Goal: Browse casually: Explore the website without a specific task or goal

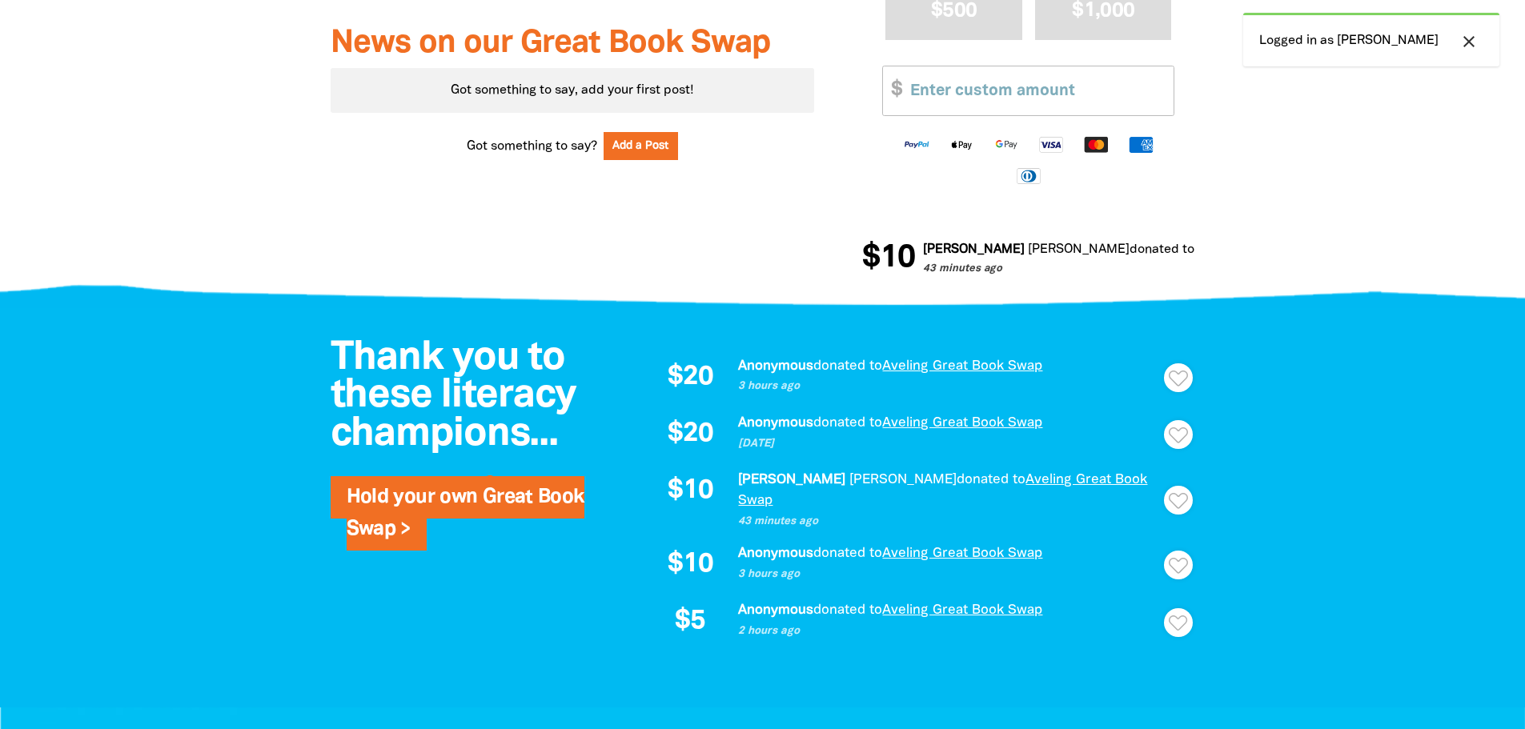
scroll to position [800, 0]
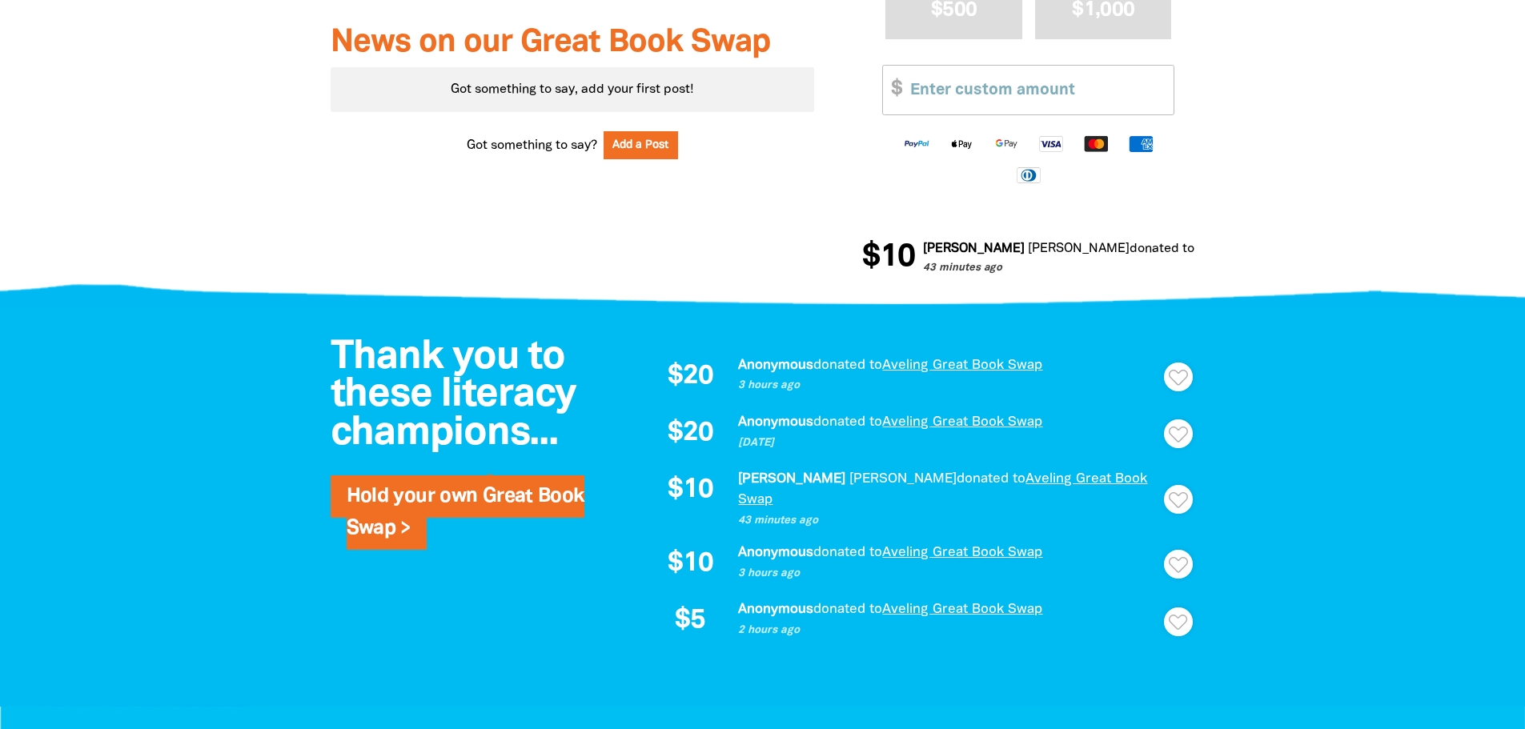
click at [827, 513] on p "43 minutes ago" at bounding box center [948, 521] width 420 height 16
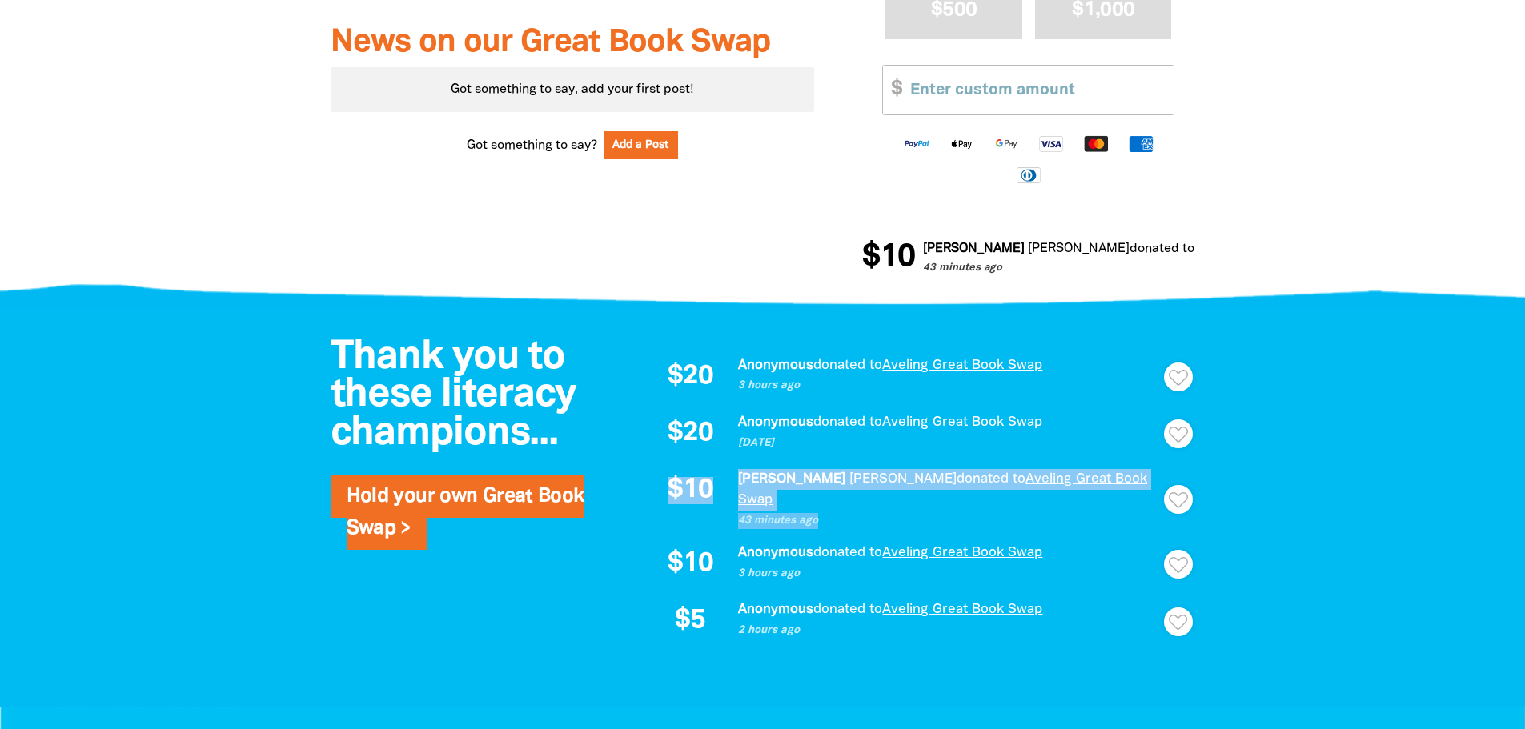
drag, startPoint x: 824, startPoint y: 500, endPoint x: 702, endPoint y: 473, distance: 125.4
click at [702, 474] on div "$10 [PERSON_NAME] donated to Aveling Great Book Swap 43 minutes ago Thank Thank…" at bounding box center [914, 499] width 528 height 60
click at [767, 473] on em "[PERSON_NAME]" at bounding box center [791, 479] width 107 height 12
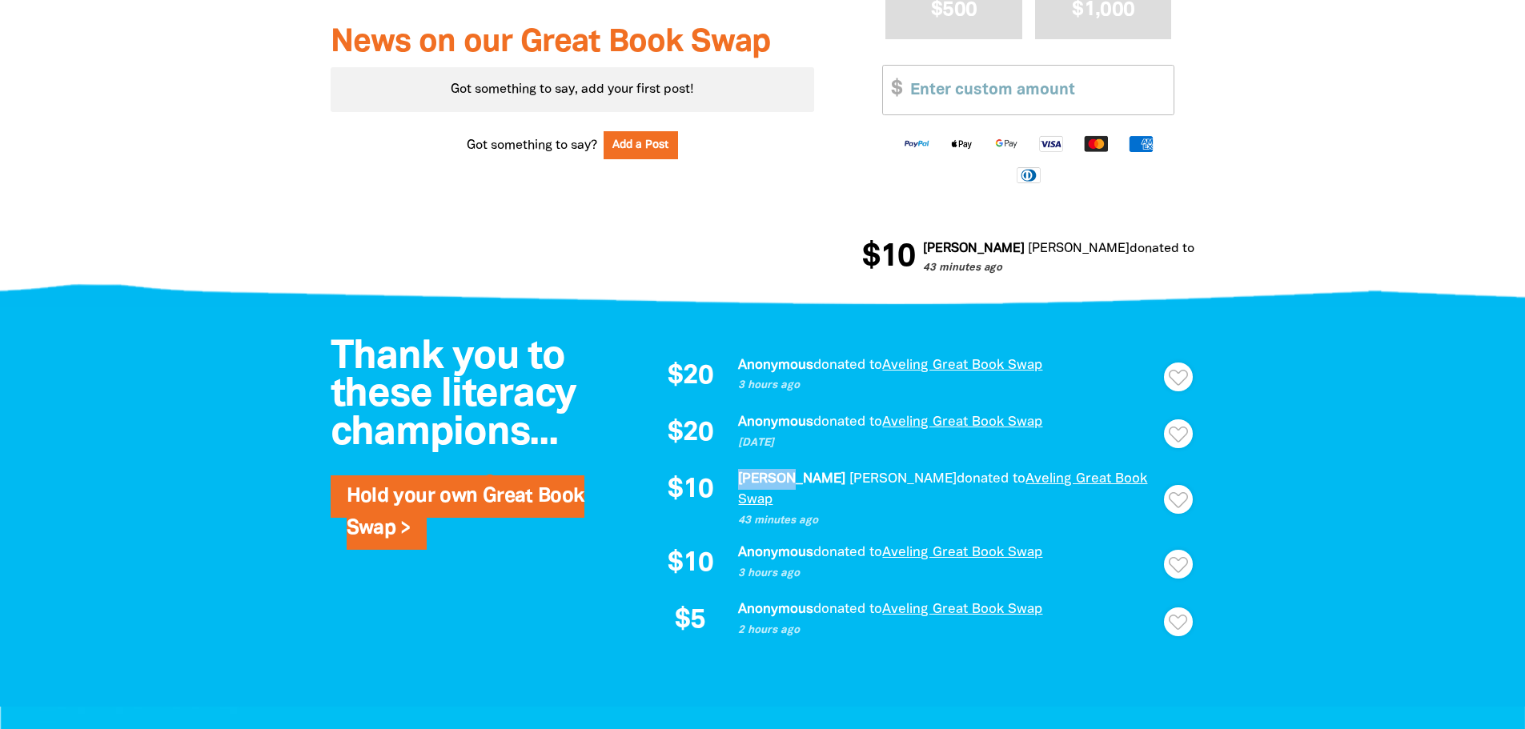
drag, startPoint x: 738, startPoint y: 478, endPoint x: 781, endPoint y: 477, distance: 43.2
click at [781, 477] on p "[PERSON_NAME] donated to Aveling Great Book Swap" at bounding box center [948, 489] width 420 height 41
click at [849, 475] on em "[PERSON_NAME]" at bounding box center [902, 479] width 107 height 12
drag, startPoint x: 817, startPoint y: 477, endPoint x: 786, endPoint y: 477, distance: 31.2
click at [786, 477] on p "[PERSON_NAME] donated to Aveling Great Book Swap" at bounding box center [948, 489] width 420 height 41
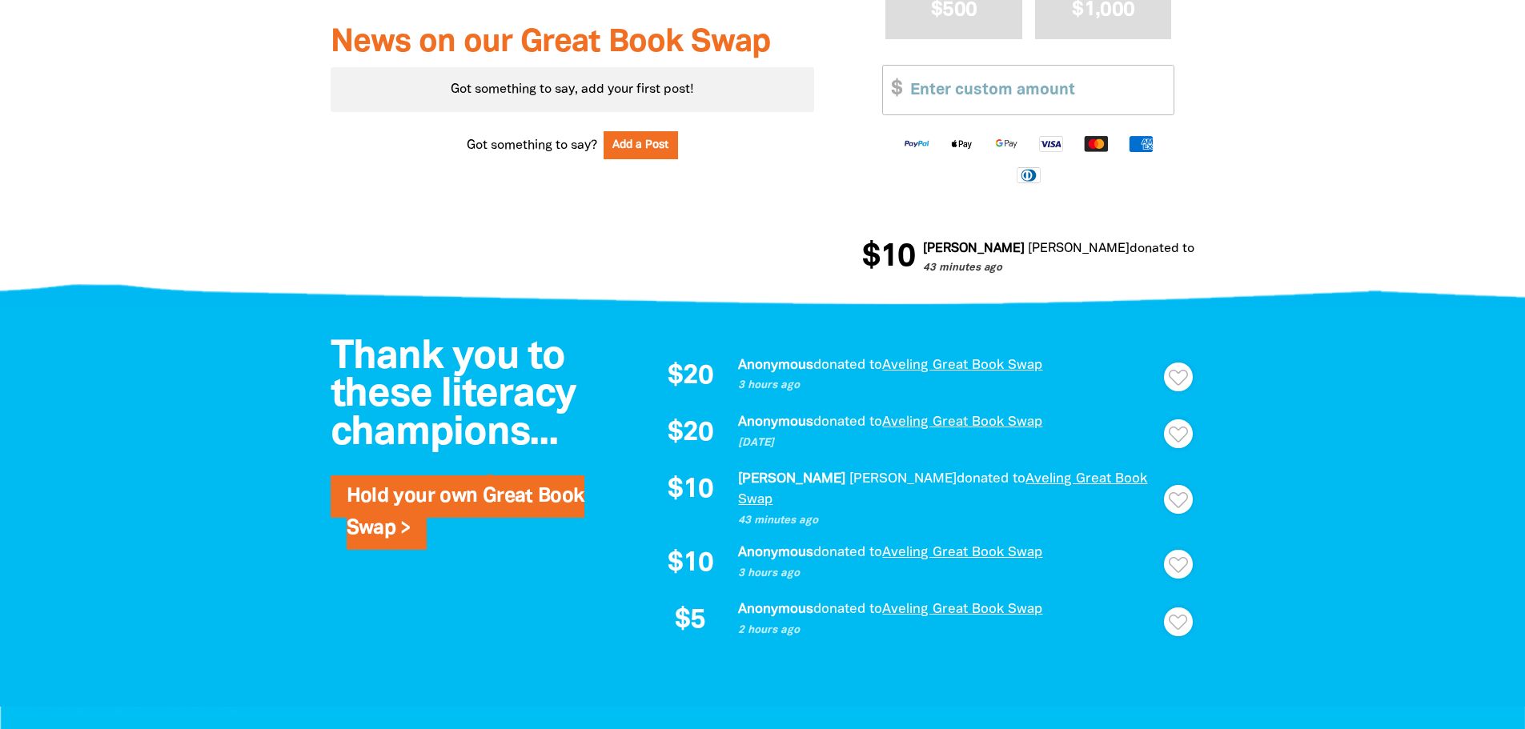
click at [824, 513] on p "43 minutes ago" at bounding box center [948, 521] width 420 height 16
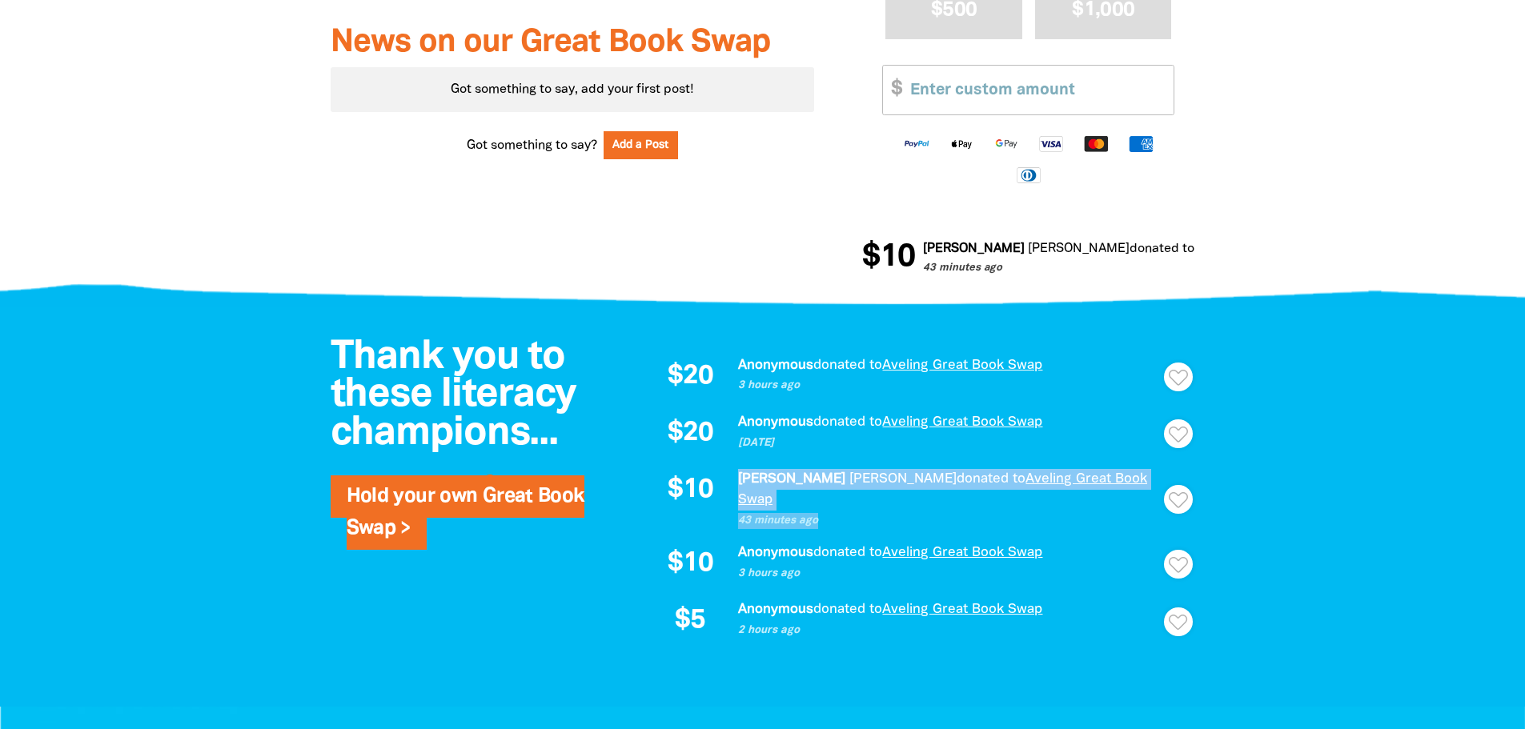
drag, startPoint x: 827, startPoint y: 499, endPoint x: 721, endPoint y: 471, distance: 109.1
click at [721, 471] on div "$10 [PERSON_NAME] donated to Aveling Great Book Swap 43 minutes ago Thank Thank…" at bounding box center [914, 499] width 528 height 60
click at [756, 467] on div "$20 Anonymous donated to Aveling Great Book Swap 3 hours ago Thank Thanks for y…" at bounding box center [914, 499] width 528 height 288
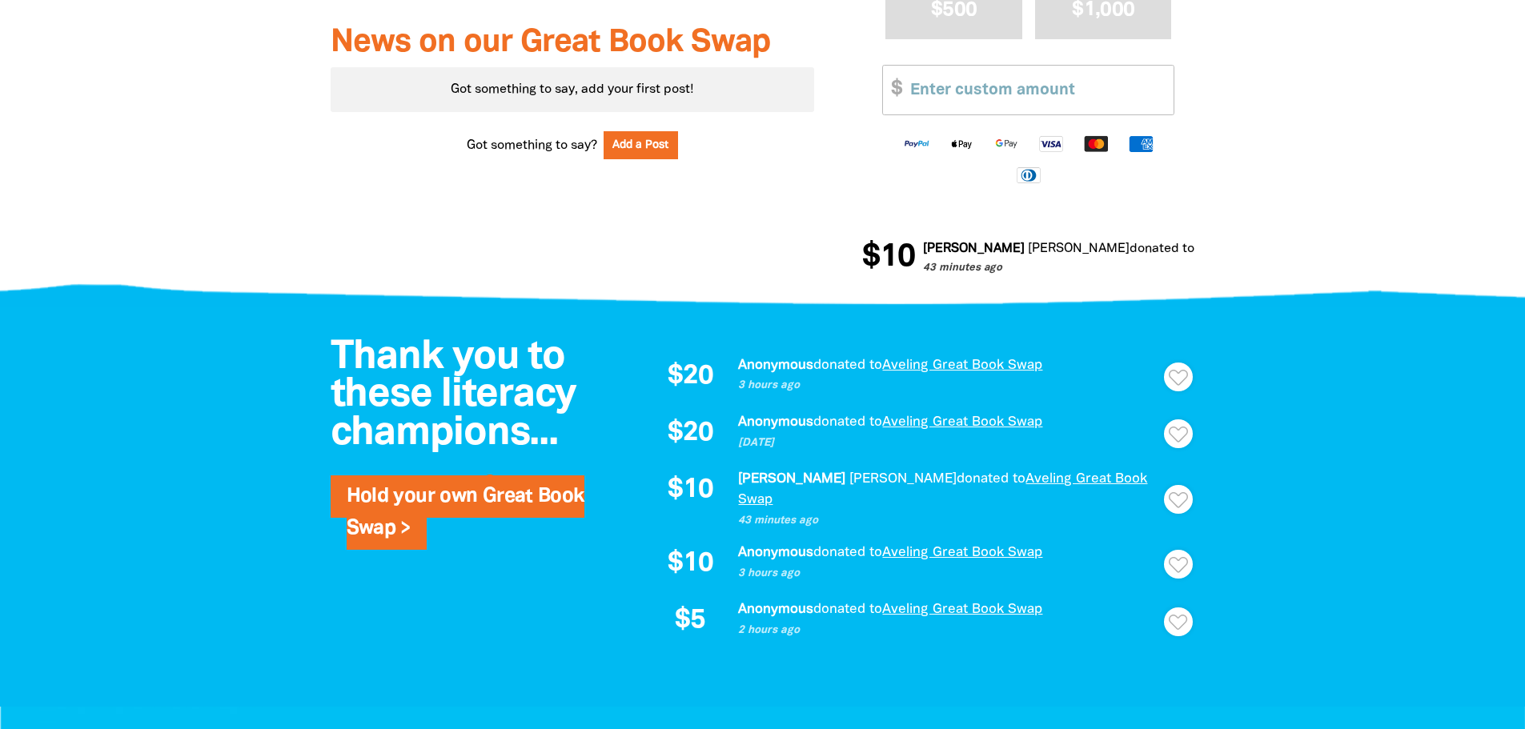
click at [814, 623] on p "2 hours ago" at bounding box center [948, 631] width 420 height 16
click at [803, 603] on p "Anonymous donated to Aveling Great Book Swap" at bounding box center [948, 609] width 420 height 21
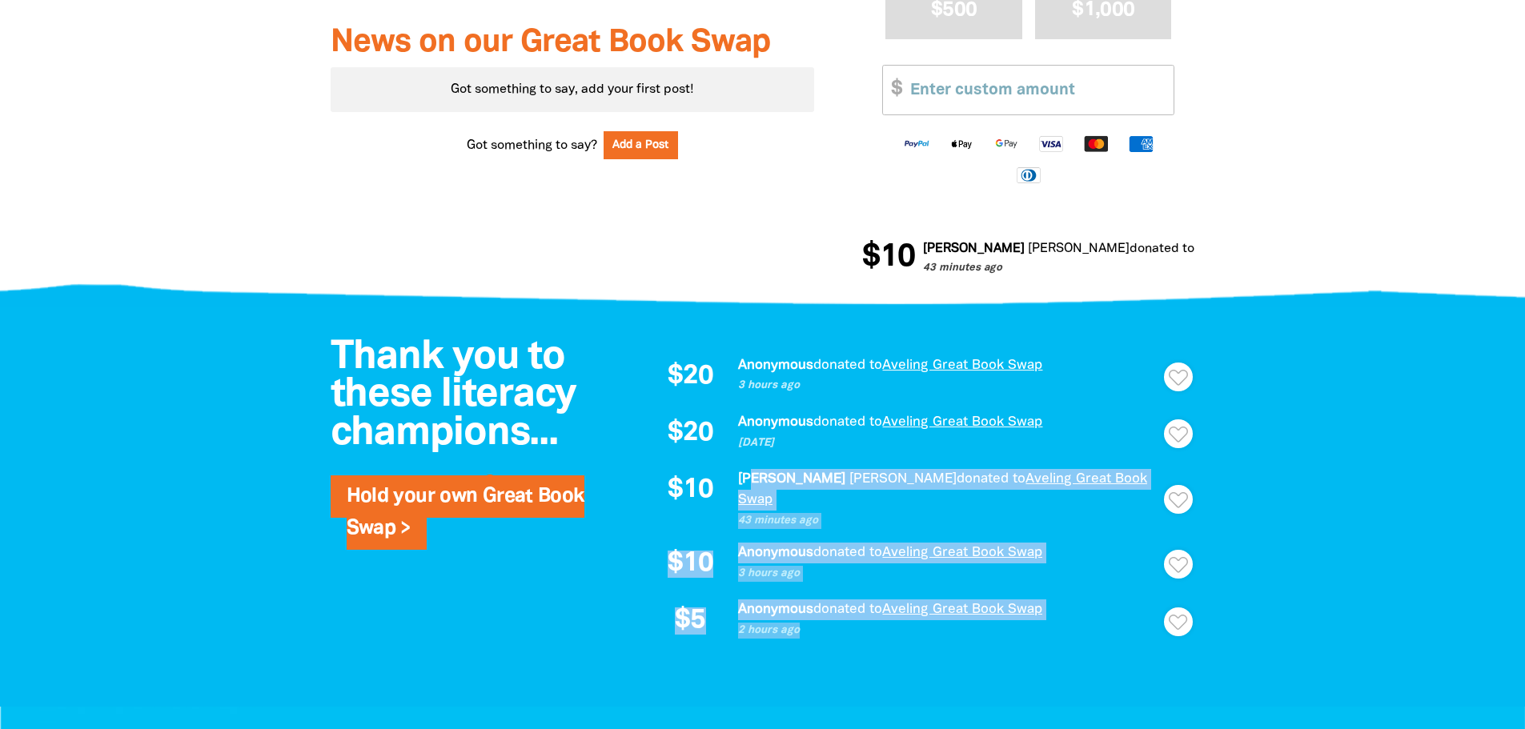
drag, startPoint x: 803, startPoint y: 615, endPoint x: 749, endPoint y: 468, distance: 157.0
click at [749, 468] on div "$20 Anonymous donated to Aveling Great Book Swap 3 hours ago Thank Thanks for y…" at bounding box center [914, 499] width 528 height 288
click at [749, 463] on div "$20 Anonymous donated to Aveling Great Book Swap 3 hours ago Thank Thanks for y…" at bounding box center [914, 499] width 528 height 288
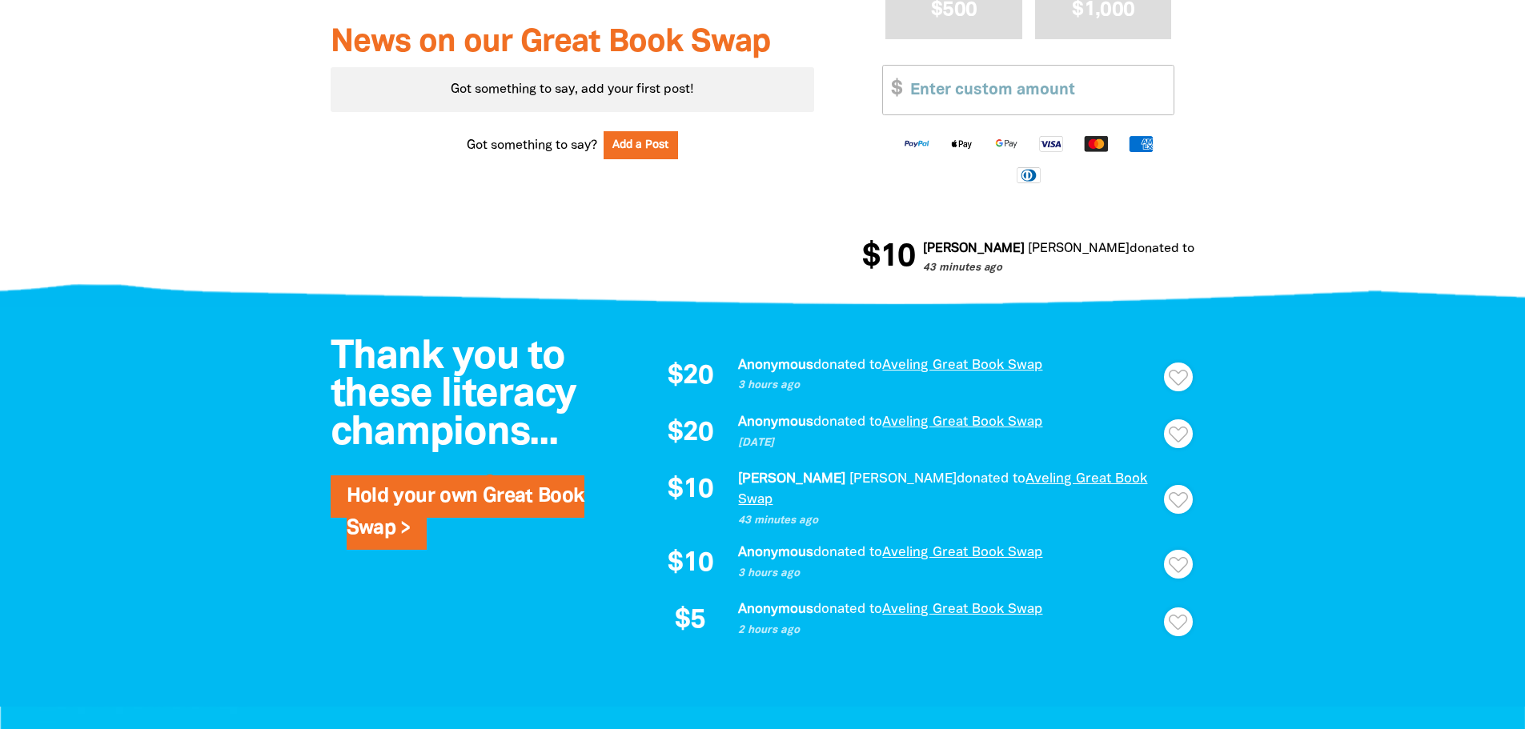
click at [728, 375] on div "$20" at bounding box center [690, 376] width 80 height 43
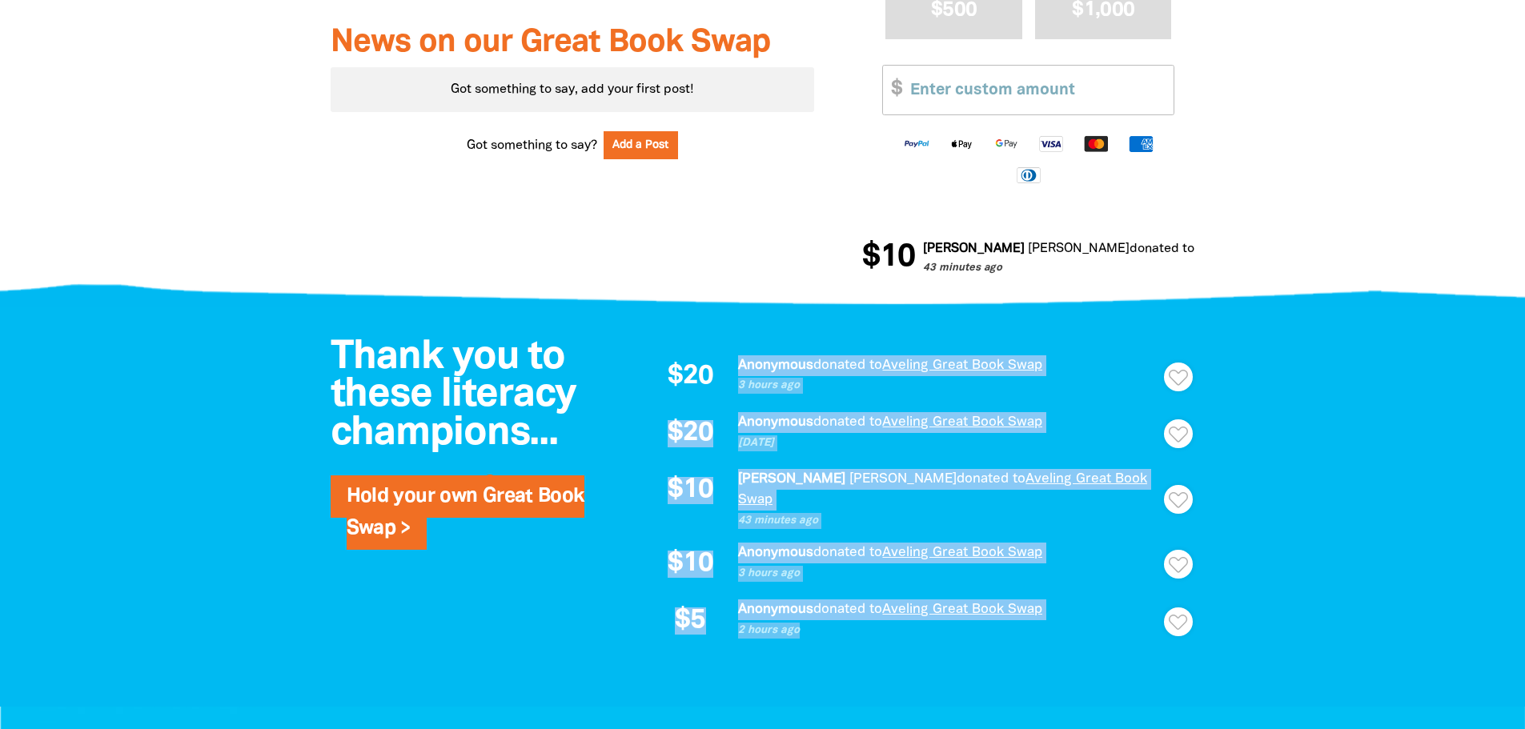
drag, startPoint x: 738, startPoint y: 368, endPoint x: 901, endPoint y: 609, distance: 291.0
click at [901, 609] on div "$20 Anonymous donated to Aveling Great Book Swap 3 hours ago Thank Thanks for y…" at bounding box center [914, 499] width 528 height 288
click at [885, 623] on p "2 hours ago" at bounding box center [948, 631] width 420 height 16
